Goal: Find contact information: Find contact information

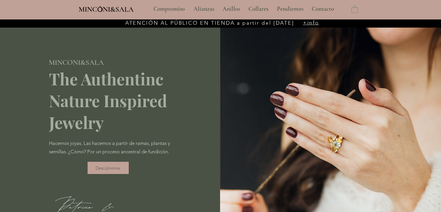
type input "**********"
select select "**********"
click at [319, 7] on p "Contacto" at bounding box center [323, 9] width 28 height 14
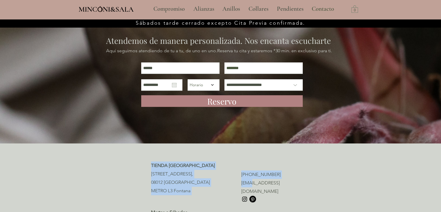
drag, startPoint x: 294, startPoint y: 181, endPoint x: 248, endPoint y: 182, distance: 45.5
click at [248, 182] on section "TIENDA BARCELONA [STREET_ADDRESS], 08012 [GEOGRAPHIC_DATA] [GEOGRAPHIC_DATA] [P…" at bounding box center [220, 192] width 441 height 99
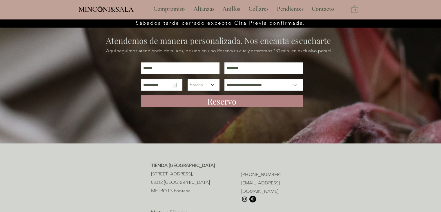
click at [256, 179] on p "[EMAIL_ADDRESS][DOMAIN_NAME]" at bounding box center [265, 187] width 49 height 17
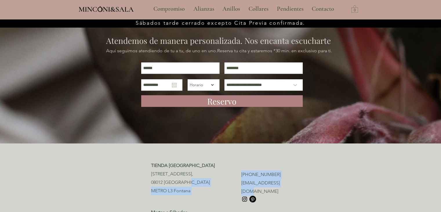
drag, startPoint x: 259, startPoint y: 179, endPoint x: 286, endPoint y: 178, distance: 27.6
click at [283, 179] on div "TIENDA BARCELONA [STREET_ADDRESS], 08012 [GEOGRAPHIC_DATA] [GEOGRAPHIC_DATA] [P…" at bounding box center [220, 192] width 139 height 63
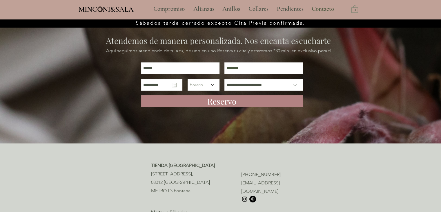
click at [301, 171] on div at bounding box center [220, 192] width 441 height 99
drag, startPoint x: 289, startPoint y: 183, endPoint x: 241, endPoint y: 184, distance: 47.6
click at [241, 184] on p "[EMAIL_ADDRESS][DOMAIN_NAME]" at bounding box center [265, 187] width 49 height 17
copy span "[EMAIL_ADDRESS][DOMAIN_NAME]"
